Goal: Transaction & Acquisition: Subscribe to service/newsletter

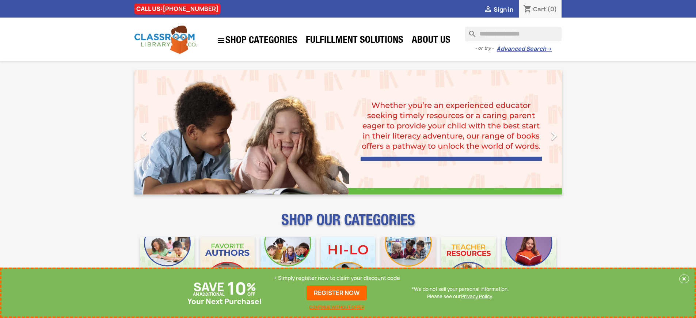
click at [337, 278] on p "+ Simply register now to claim your discount code" at bounding box center [336, 277] width 126 height 7
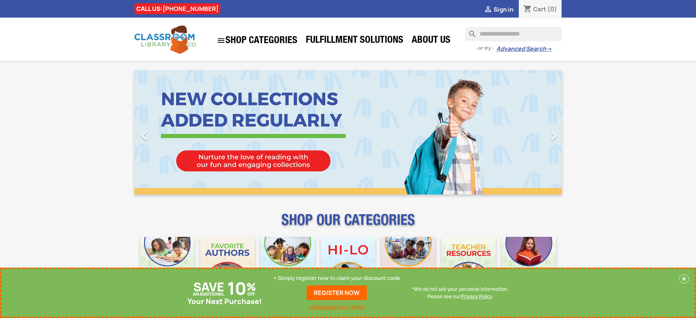
click at [337, 278] on p "+ Simply register now to claim your discount code" at bounding box center [336, 277] width 126 height 7
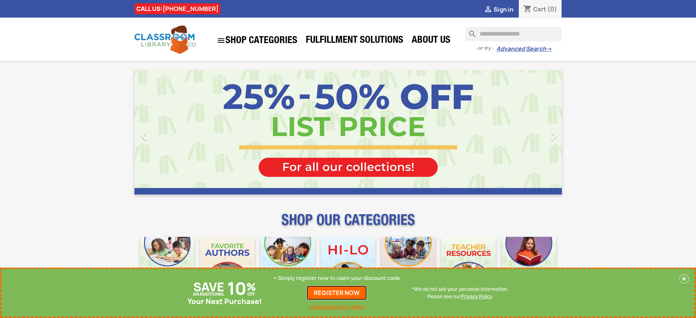
click at [337, 292] on link "REGISTER NOW" at bounding box center [336, 292] width 60 height 15
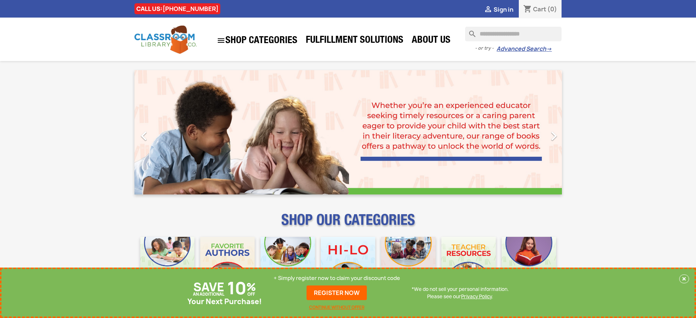
click at [337, 278] on p "+ Simply register now to claim your discount code" at bounding box center [336, 277] width 126 height 7
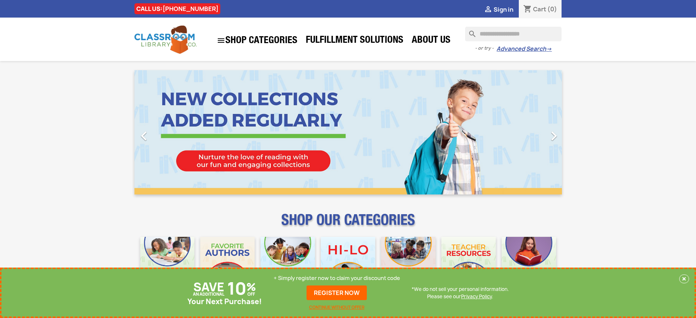
click at [337, 278] on p "+ Simply register now to claim your discount code" at bounding box center [336, 277] width 126 height 7
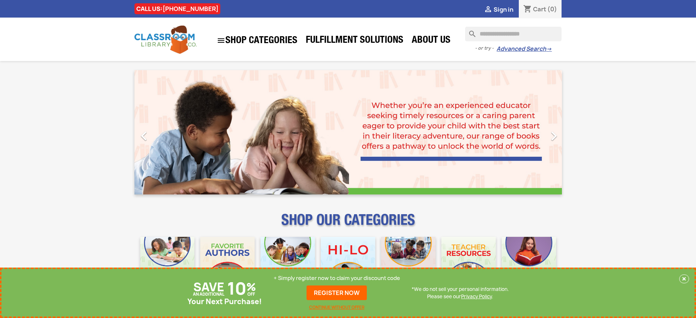
click at [337, 278] on p "+ Simply register now to claim your discount code" at bounding box center [336, 277] width 126 height 7
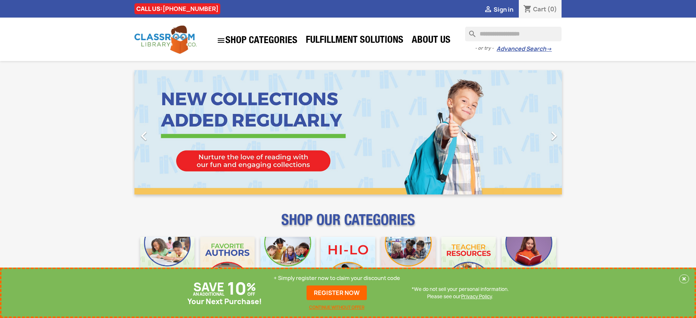
click at [337, 278] on p "+ Simply register now to claim your discount code" at bounding box center [336, 277] width 126 height 7
click at [337, 292] on link "REGISTER NOW" at bounding box center [336, 292] width 60 height 15
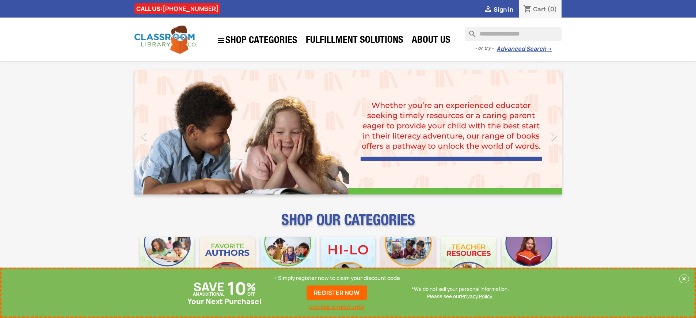
click at [337, 278] on p "+ Simply register now to claim your discount code" at bounding box center [336, 277] width 126 height 7
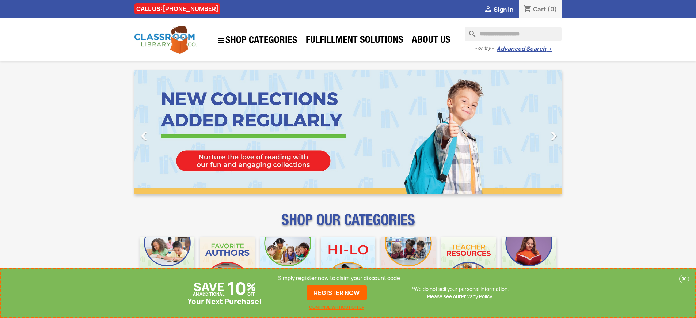
click at [337, 278] on p "+ Simply register now to claim your discount code" at bounding box center [336, 277] width 126 height 7
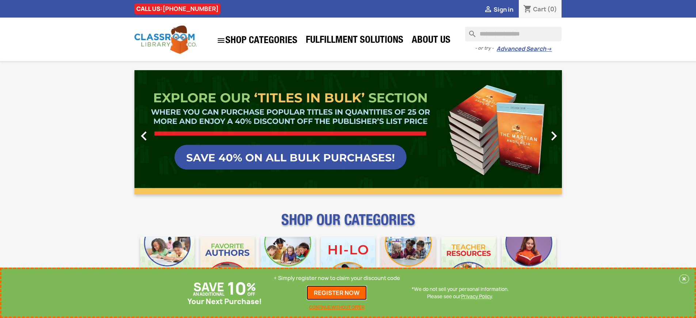
click at [337, 292] on link "REGISTER NOW" at bounding box center [336, 292] width 60 height 15
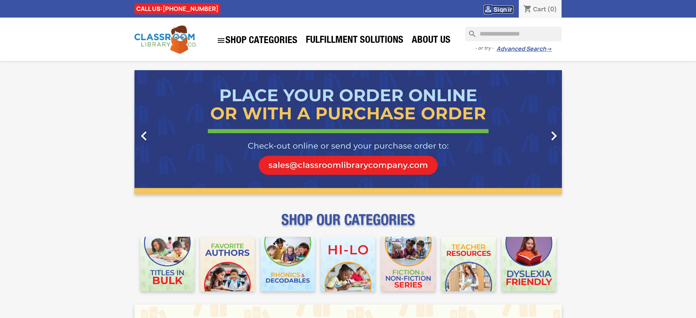
click at [503, 9] on span "Sign in" at bounding box center [503, 9] width 20 height 8
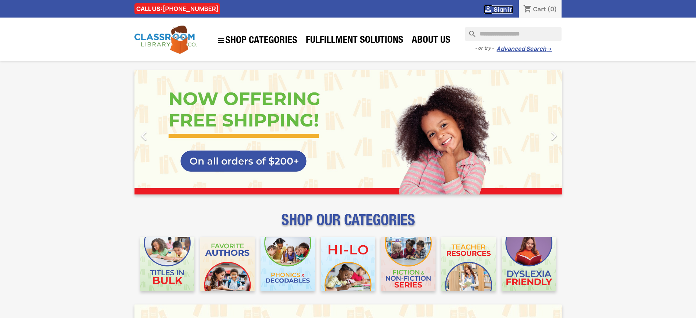
click at [503, 9] on span "Sign in" at bounding box center [503, 9] width 20 height 8
